Goal: Task Accomplishment & Management: Manage account settings

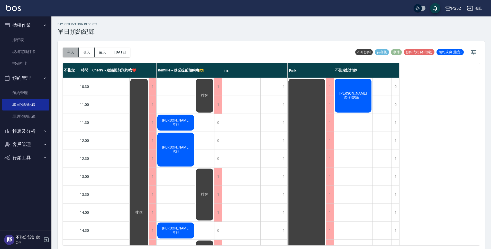
click at [72, 50] on button "今天" at bounding box center [71, 53] width 16 height 10
click at [80, 53] on button "明天" at bounding box center [87, 53] width 16 height 10
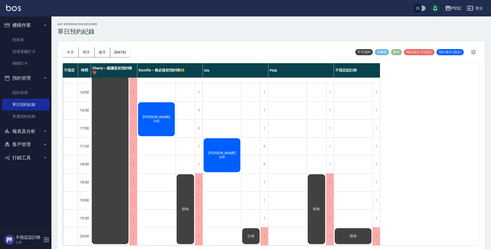
scroll to position [197, 0]
click at [76, 51] on button "今天" at bounding box center [71, 53] width 16 height 10
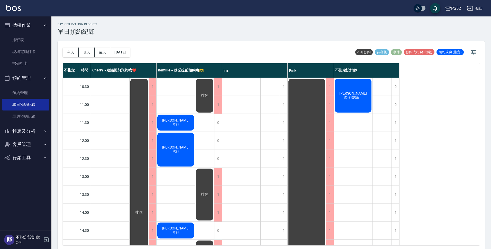
click at [34, 144] on button "客戶管理" at bounding box center [25, 144] width 47 height 13
click at [33, 163] on link "客戶列表" at bounding box center [25, 159] width 47 height 12
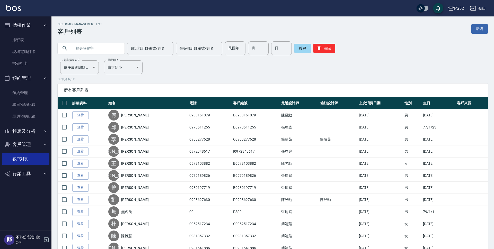
click at [84, 51] on input "text" at bounding box center [96, 48] width 48 height 14
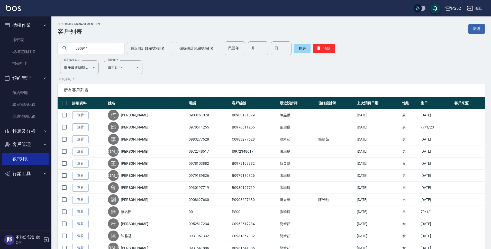
type input "090911"
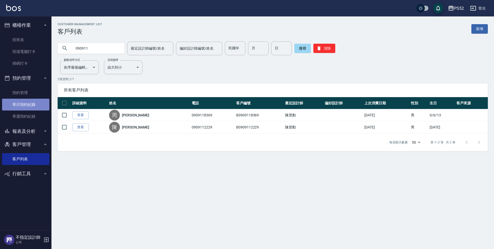
click at [36, 109] on link "單日預約紀錄" at bounding box center [25, 105] width 47 height 12
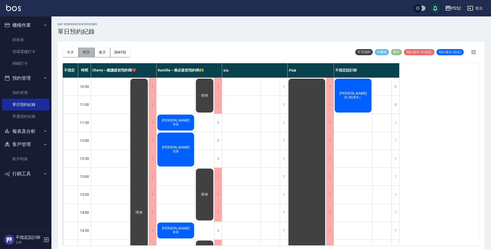
click at [89, 51] on button "明天" at bounding box center [87, 53] width 16 height 10
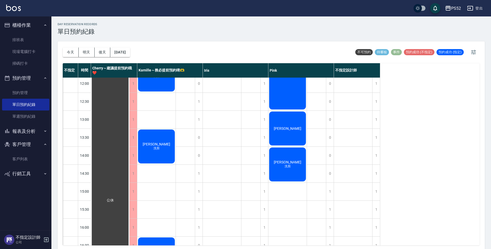
scroll to position [51, 0]
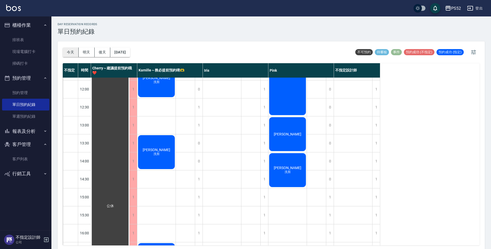
click at [77, 50] on button "今天" at bounding box center [71, 53] width 16 height 10
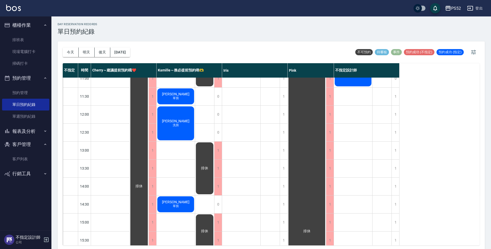
scroll to position [26, 0]
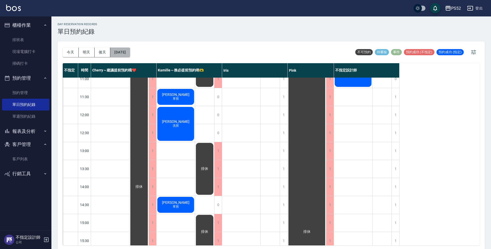
click at [122, 51] on button "[DATE]" at bounding box center [120, 53] width 20 height 10
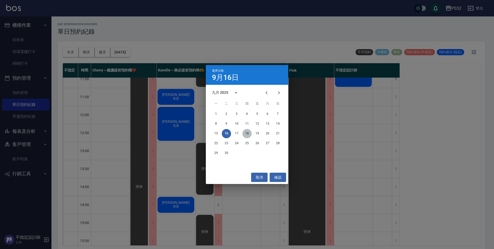
click at [245, 133] on button "18" at bounding box center [246, 133] width 9 height 9
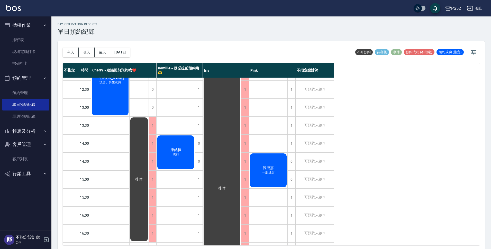
scroll to position [94, 0]
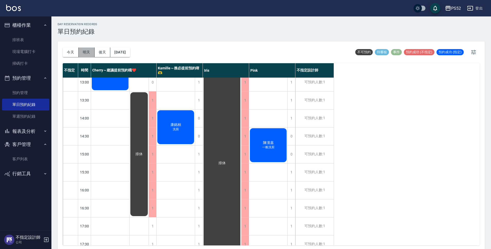
click at [83, 51] on button "明天" at bounding box center [87, 53] width 16 height 10
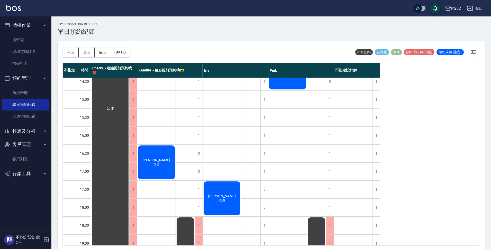
scroll to position [197, 0]
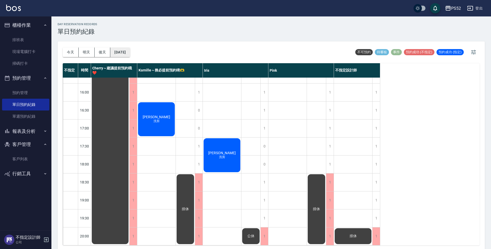
click at [130, 52] on button "[DATE]" at bounding box center [120, 53] width 20 height 10
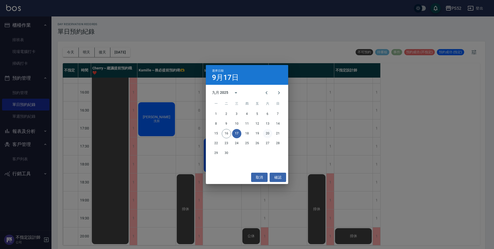
click at [268, 133] on button "20" at bounding box center [267, 133] width 9 height 9
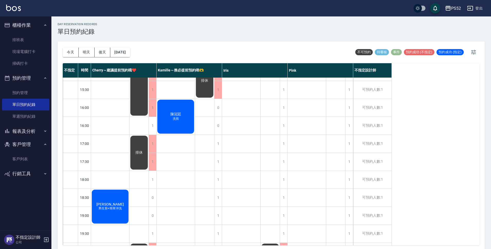
scroll to position [197, 0]
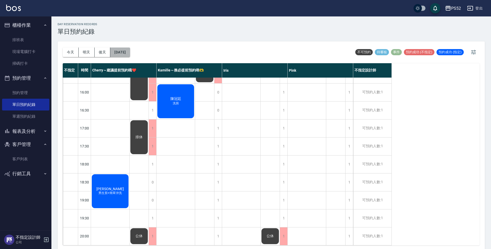
click at [119, 52] on button "[DATE]" at bounding box center [120, 53] width 20 height 10
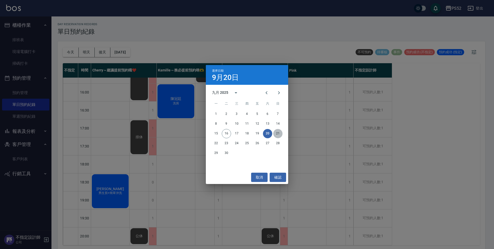
click at [279, 134] on button "21" at bounding box center [277, 133] width 9 height 9
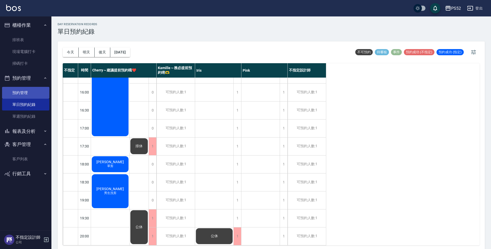
click at [35, 95] on link "預約管理" at bounding box center [25, 93] width 47 height 12
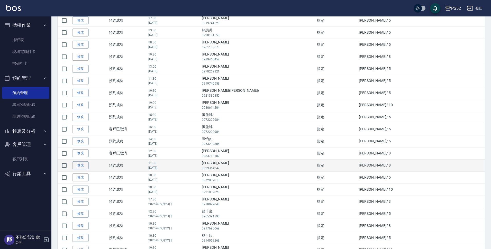
scroll to position [94, 0]
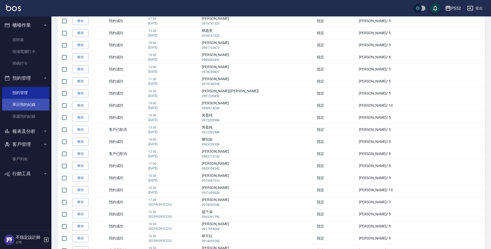
click at [22, 105] on link "單日預約紀錄" at bounding box center [25, 105] width 47 height 12
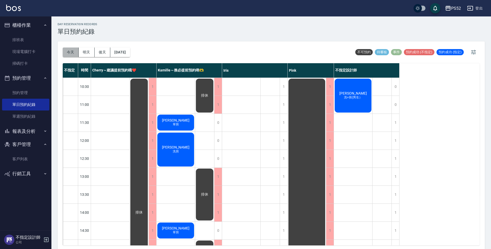
click at [67, 49] on button "今天" at bounding box center [71, 53] width 16 height 10
click at [122, 51] on button "[DATE]" at bounding box center [120, 53] width 20 height 10
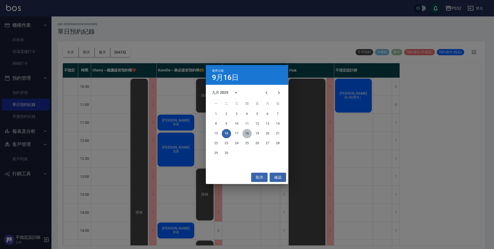
click at [244, 131] on button "18" at bounding box center [246, 133] width 9 height 9
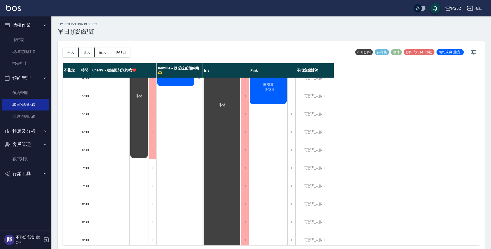
scroll to position [154, 0]
click at [125, 53] on button "[DATE]" at bounding box center [120, 53] width 20 height 10
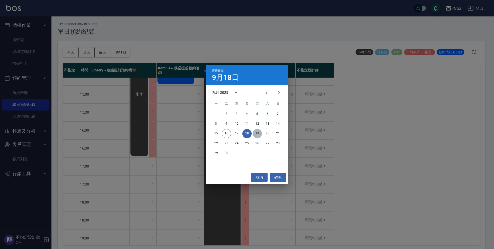
click at [259, 135] on button "19" at bounding box center [257, 133] width 9 height 9
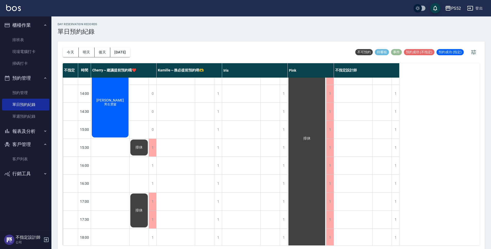
scroll to position [111, 0]
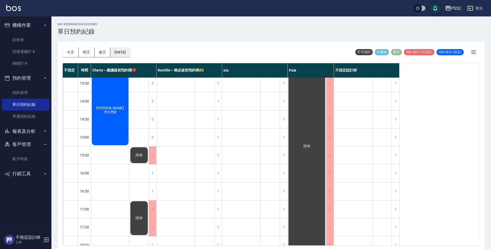
click at [130, 53] on button "[DATE]" at bounding box center [120, 53] width 20 height 10
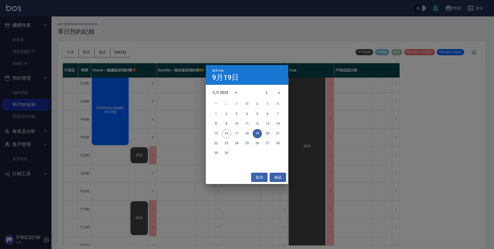
click at [269, 133] on button "20" at bounding box center [267, 133] width 9 height 9
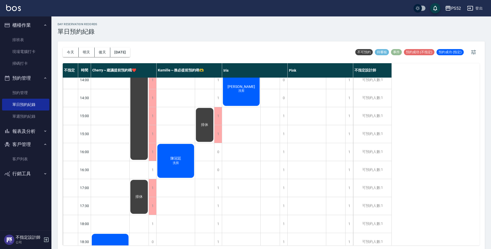
scroll to position [180, 0]
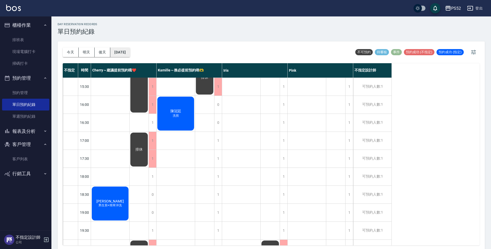
click at [130, 53] on button "[DATE]" at bounding box center [120, 53] width 20 height 10
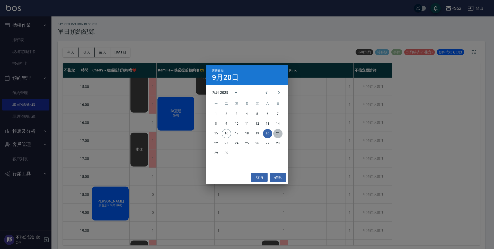
click at [275, 134] on button "21" at bounding box center [277, 133] width 9 height 9
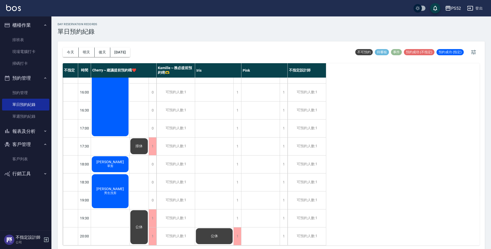
scroll to position [197, 0]
click at [130, 52] on button "[DATE]" at bounding box center [120, 53] width 20 height 10
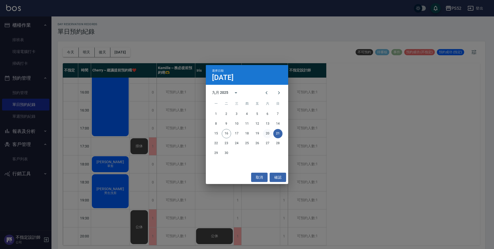
click at [267, 134] on button "20" at bounding box center [267, 133] width 9 height 9
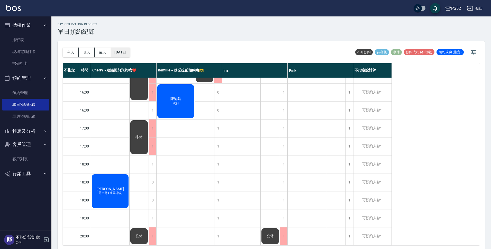
click at [130, 51] on button "[DATE]" at bounding box center [120, 53] width 20 height 10
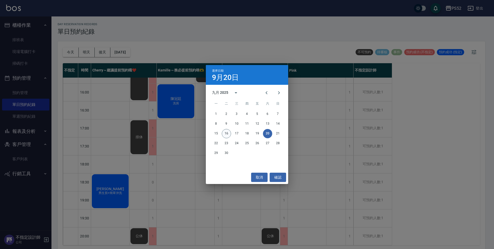
click at [226, 133] on button "16" at bounding box center [226, 133] width 9 height 9
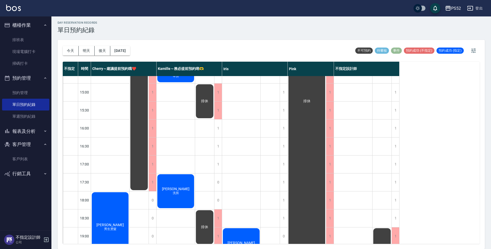
scroll to position [145, 0]
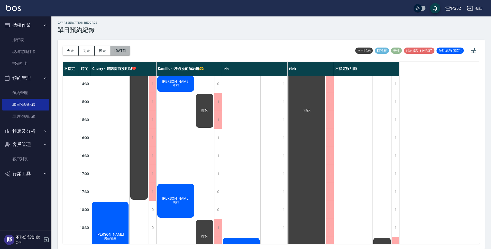
click at [130, 54] on button "[DATE]" at bounding box center [120, 51] width 20 height 10
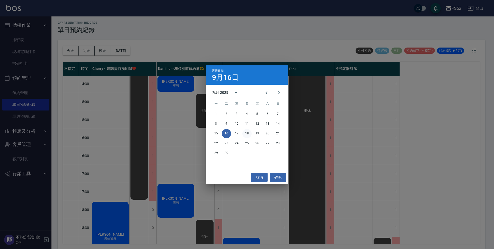
click at [248, 135] on button "18" at bounding box center [246, 133] width 9 height 9
